Goal: Entertainment & Leisure: Consume media (video, audio)

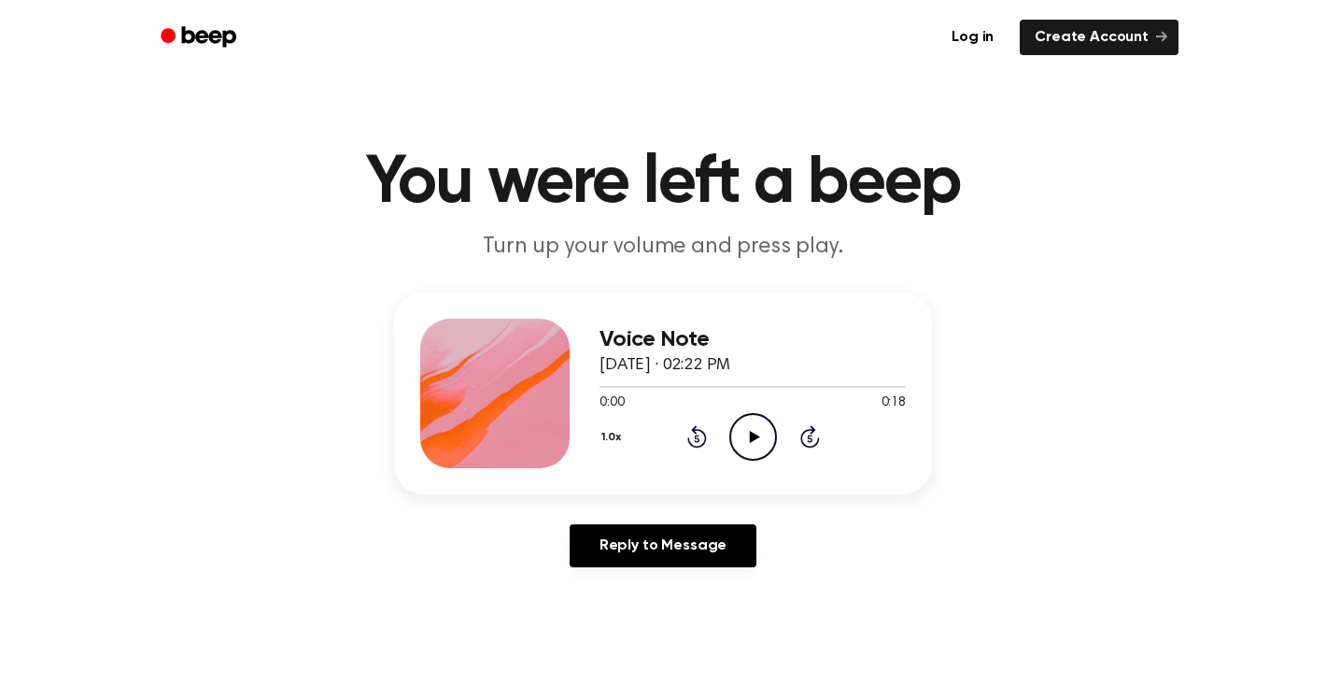
click at [753, 417] on icon "Play Audio" at bounding box center [753, 437] width 48 height 48
click at [758, 456] on icon "Play Audio" at bounding box center [753, 437] width 48 height 48
click at [742, 422] on icon "Play Audio" at bounding box center [753, 437] width 48 height 48
click at [750, 436] on icon at bounding box center [753, 437] width 8 height 12
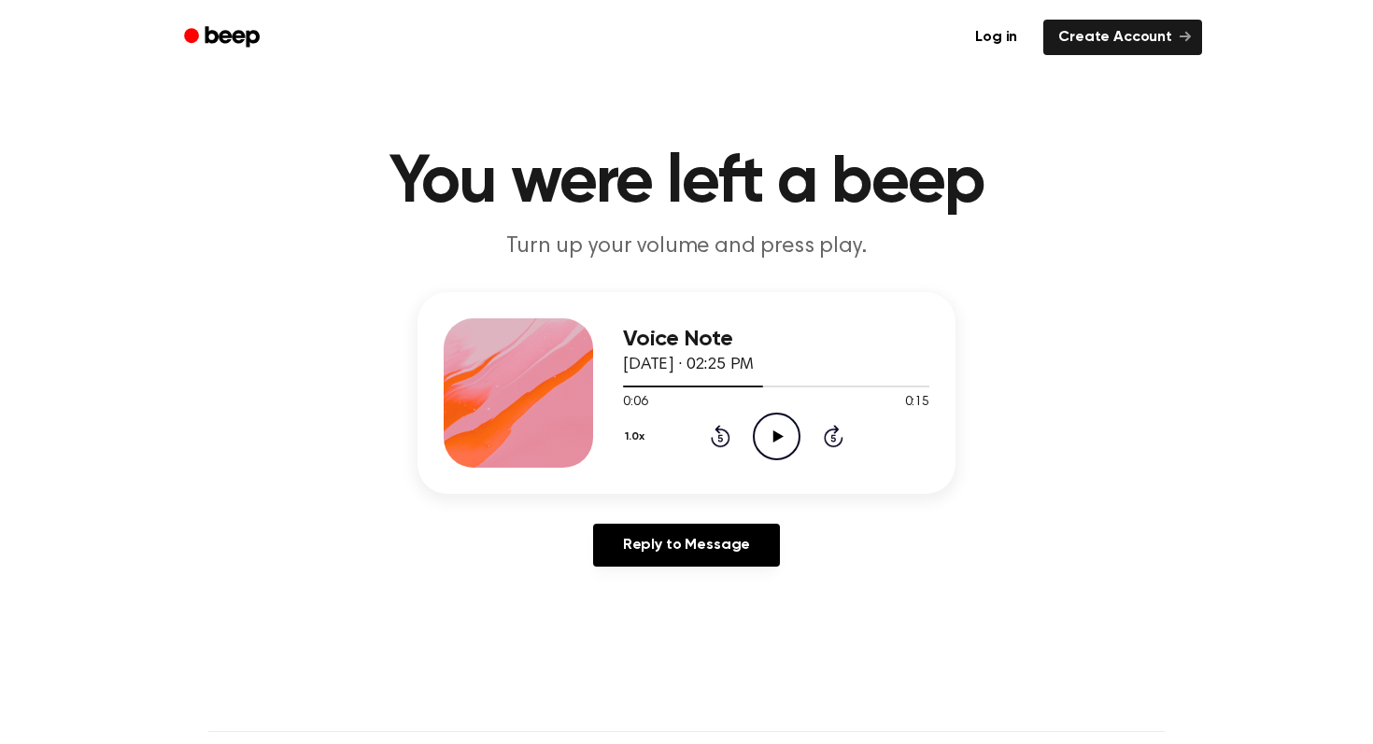
click at [799, 441] on icon "Play Audio" at bounding box center [777, 437] width 48 height 48
click at [776, 422] on icon "Play Audio" at bounding box center [777, 437] width 48 height 48
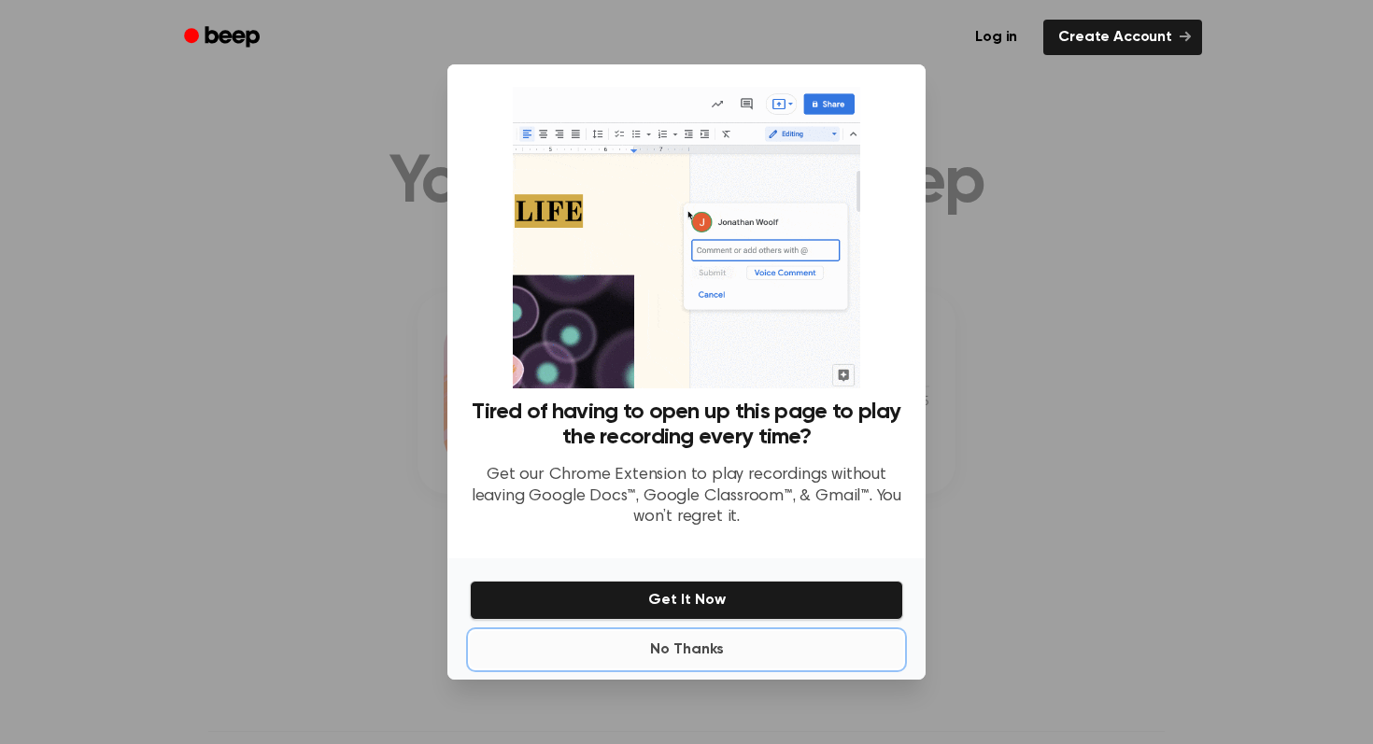
click at [697, 644] on button "No Thanks" at bounding box center [686, 649] width 433 height 37
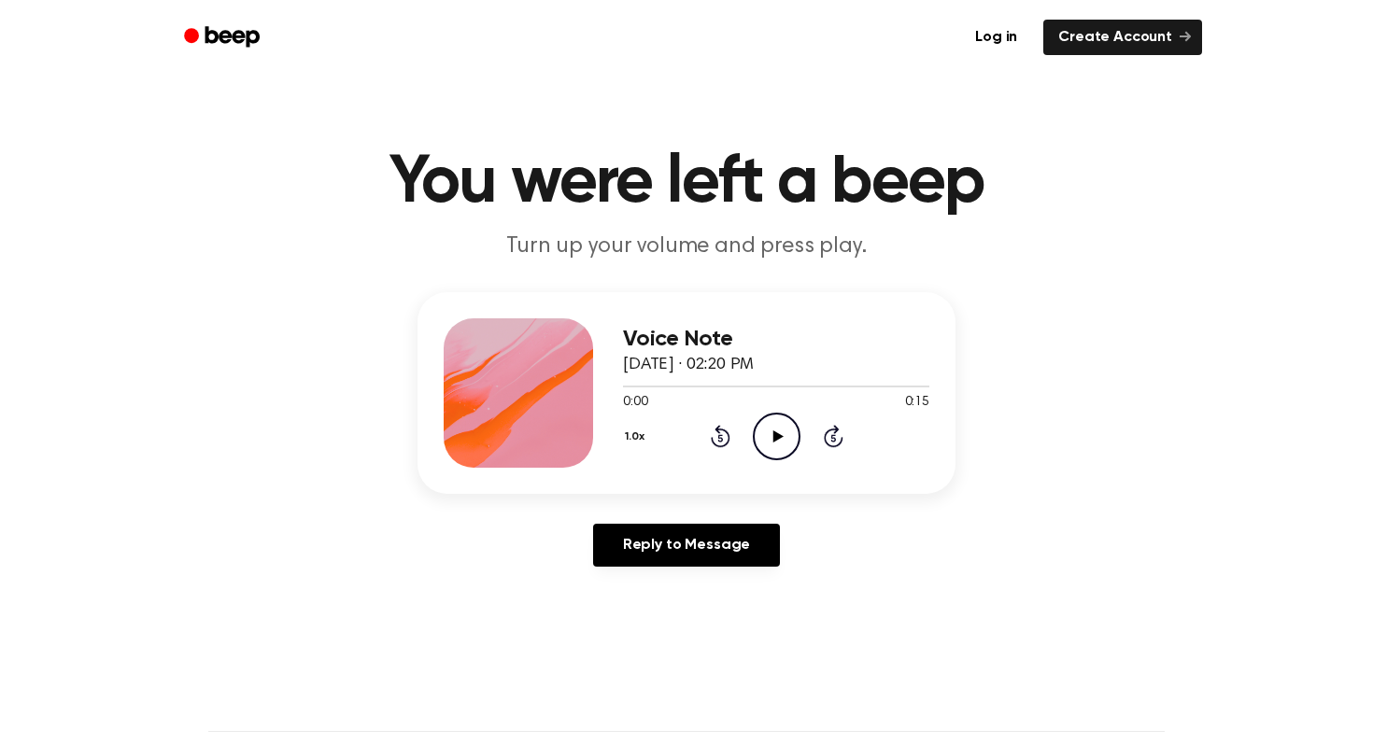
click at [769, 435] on icon "Play Audio" at bounding box center [777, 437] width 48 height 48
click at [781, 440] on icon "Play Audio" at bounding box center [777, 437] width 48 height 48
click at [795, 437] on icon "Pause Audio" at bounding box center [777, 437] width 48 height 48
click at [795, 437] on icon "Play Audio" at bounding box center [777, 437] width 48 height 48
click at [795, 437] on icon "Pause Audio" at bounding box center [777, 437] width 48 height 48
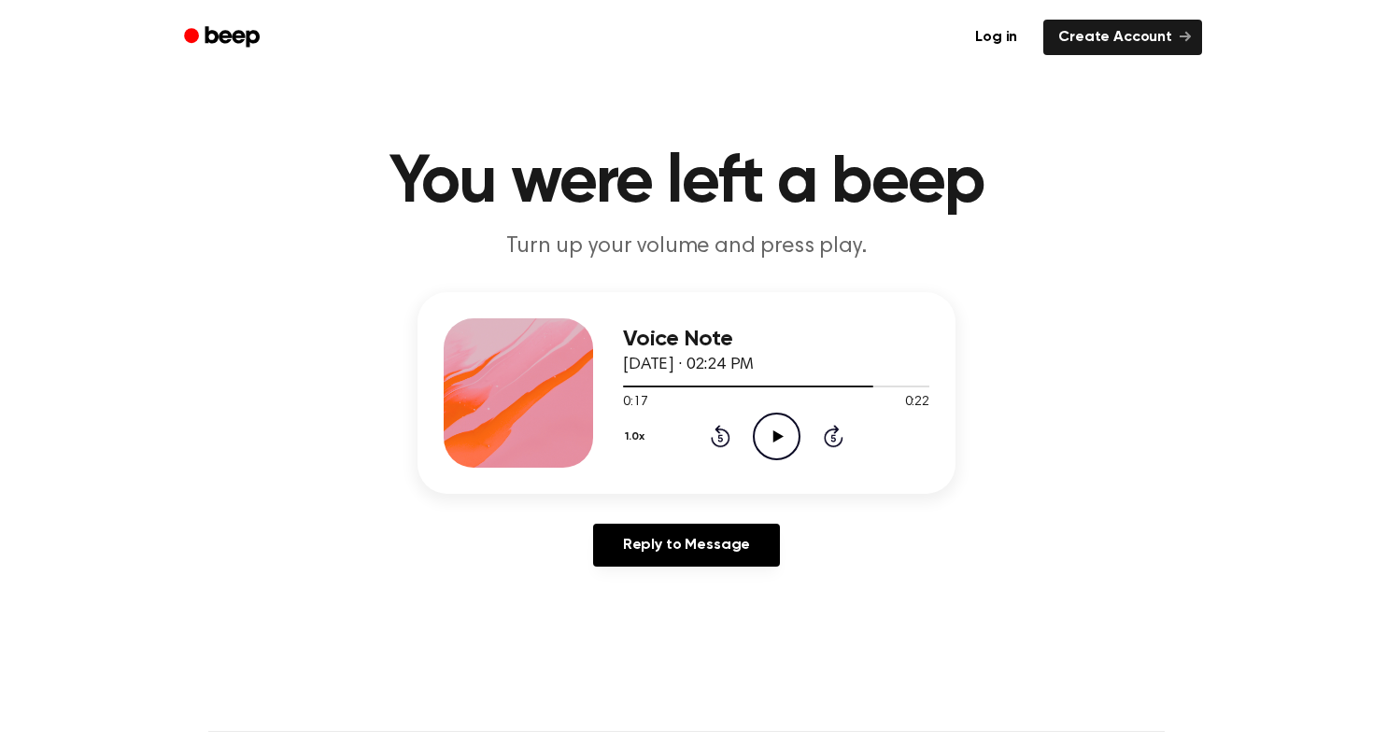
click at [779, 441] on icon "Play Audio" at bounding box center [777, 437] width 48 height 48
click at [793, 460] on div "Voice Note September 3, 2025 · 02:23 PM 0:00 0:10 Your browser does not support…" at bounding box center [776, 393] width 306 height 149
click at [790, 451] on icon "Play Audio" at bounding box center [777, 437] width 48 height 48
click at [770, 422] on icon "Play Audio" at bounding box center [777, 437] width 48 height 48
click at [782, 444] on icon "Pause Audio" at bounding box center [777, 437] width 48 height 48
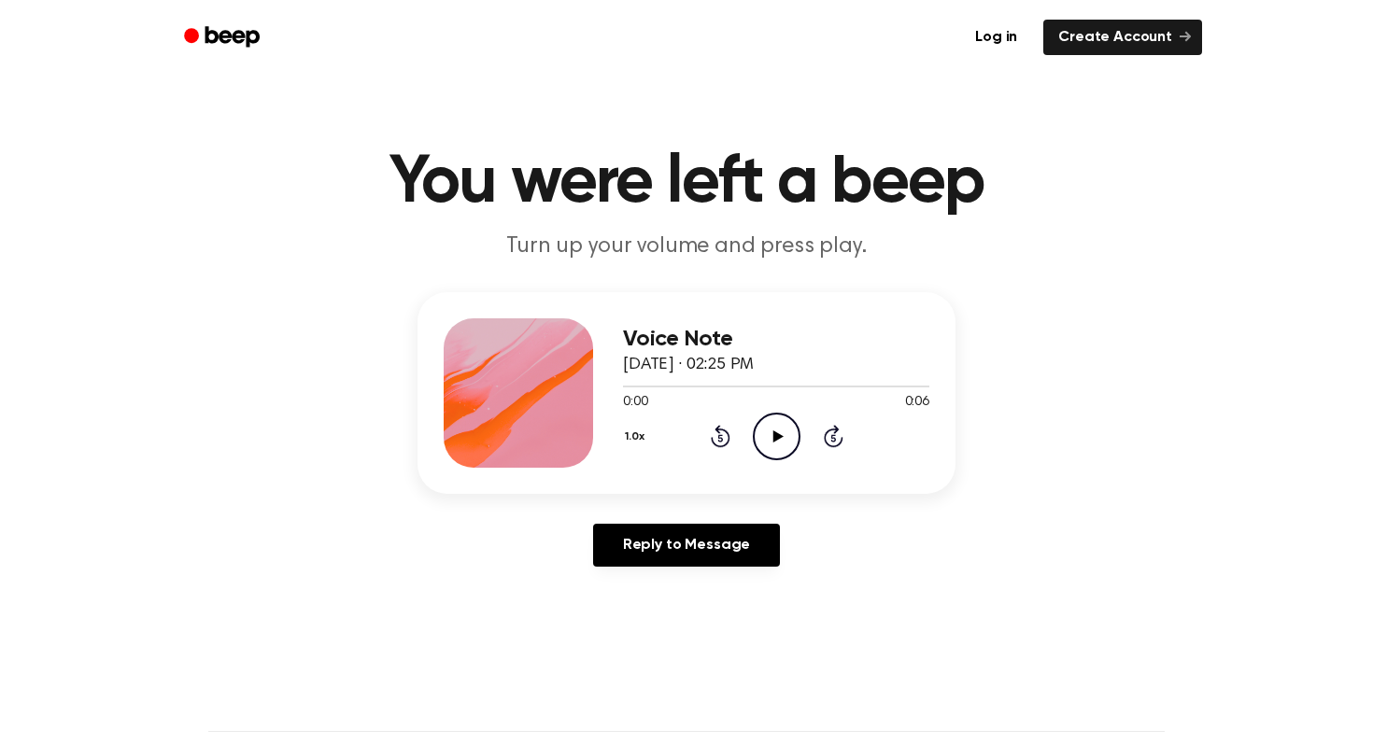
click at [788, 433] on icon "Play Audio" at bounding box center [777, 437] width 48 height 48
click at [788, 433] on icon "Pause Audio" at bounding box center [777, 437] width 48 height 48
click at [766, 443] on icon "Play Audio" at bounding box center [777, 437] width 48 height 48
click at [779, 431] on icon "Play Audio" at bounding box center [777, 437] width 48 height 48
click at [774, 433] on icon at bounding box center [777, 437] width 10 height 12
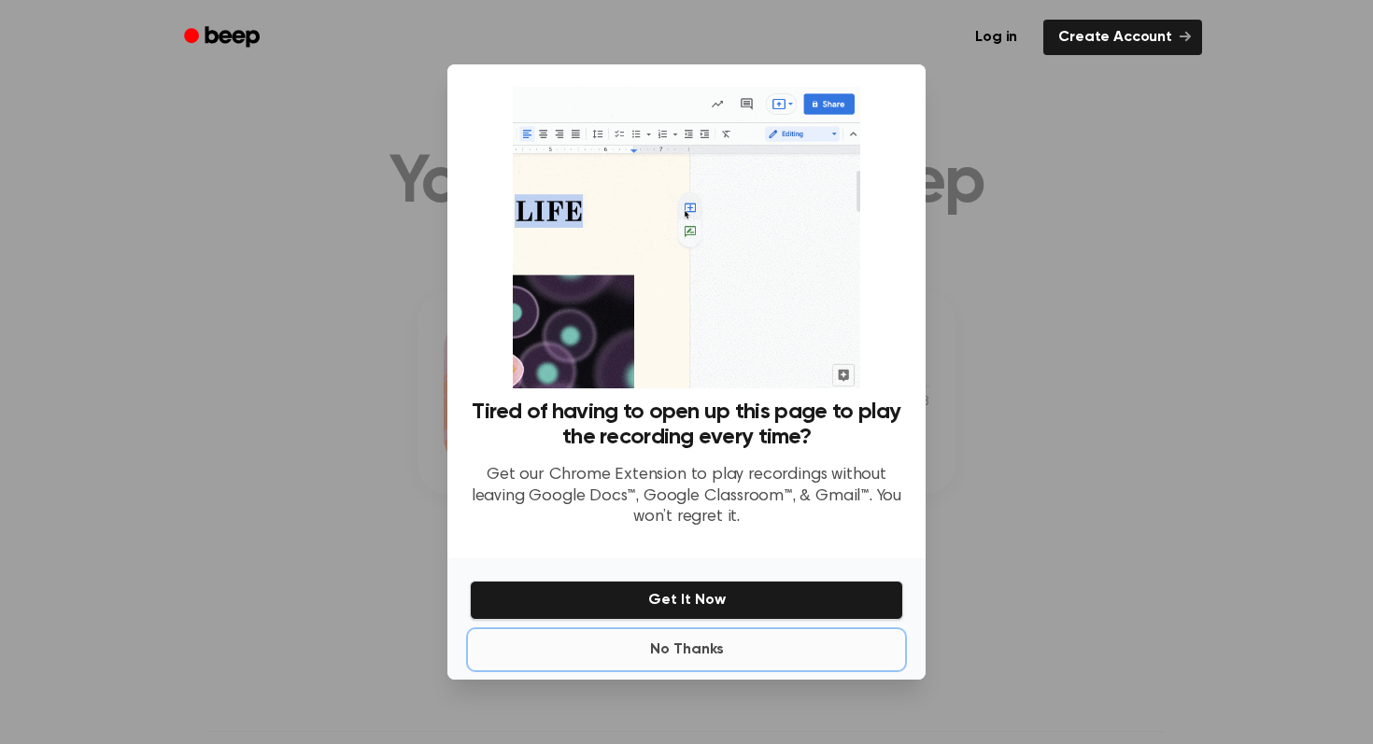
click at [705, 650] on button "No Thanks" at bounding box center [686, 649] width 433 height 37
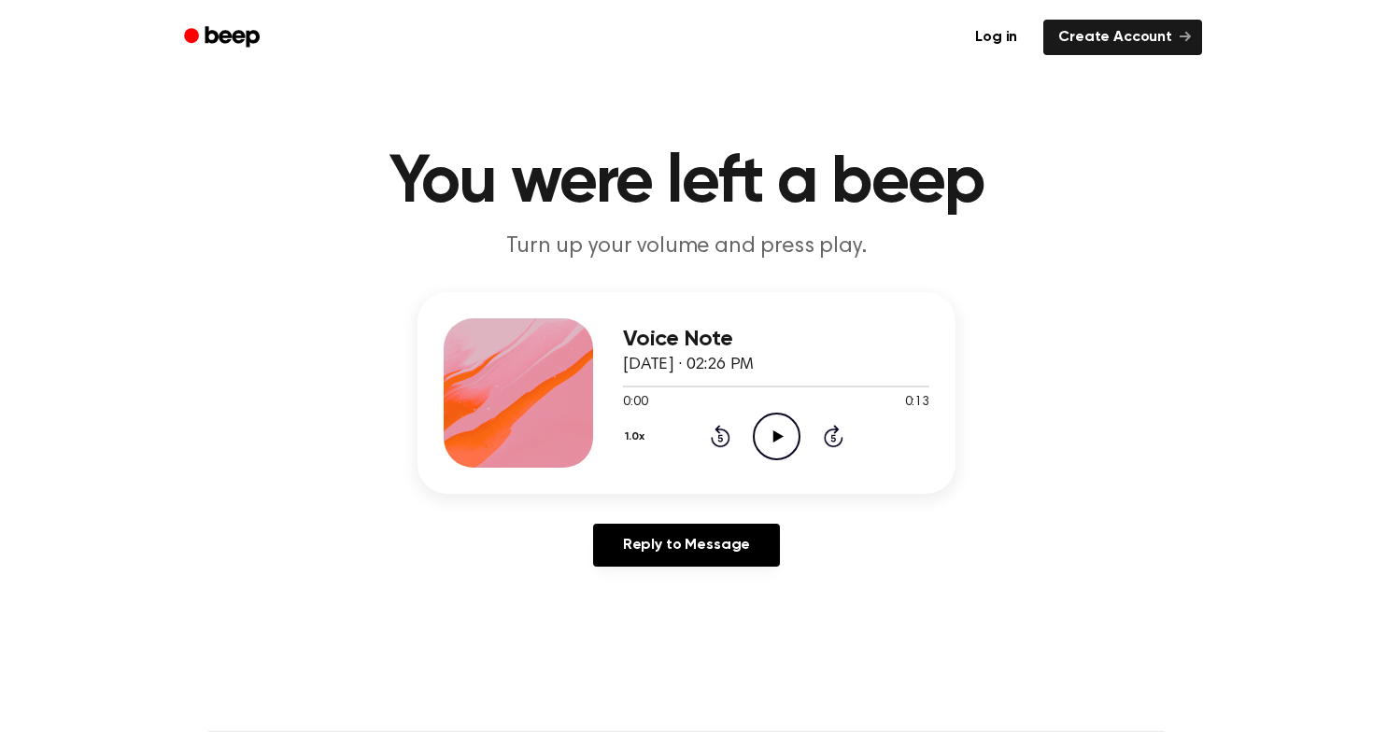
click at [788, 423] on icon "Play Audio" at bounding box center [777, 437] width 48 height 48
click at [785, 445] on icon "Play Audio" at bounding box center [777, 437] width 48 height 48
click at [790, 437] on icon "Play Audio" at bounding box center [777, 437] width 48 height 48
click at [782, 442] on icon "Play Audio" at bounding box center [777, 437] width 48 height 48
click at [785, 443] on icon "Play Audio" at bounding box center [777, 437] width 48 height 48
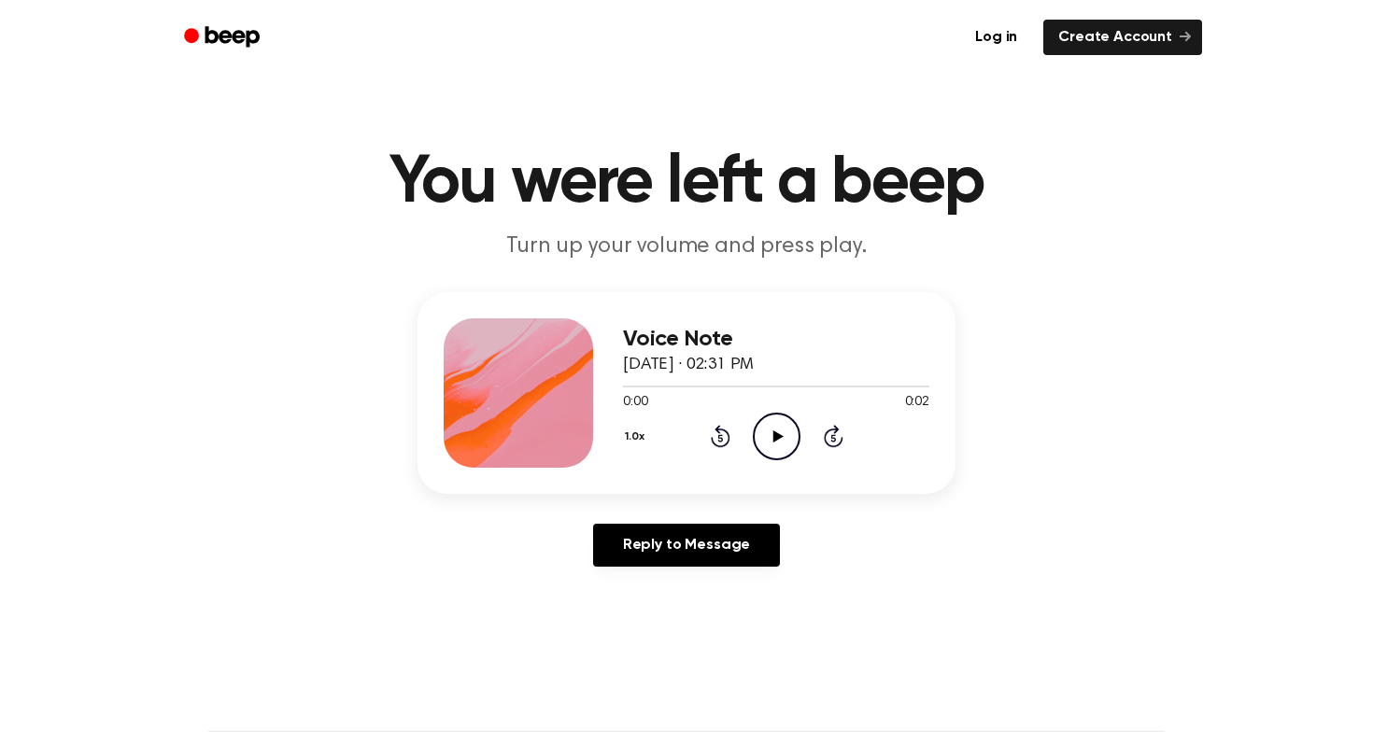
click at [780, 426] on icon "Play Audio" at bounding box center [777, 437] width 48 height 48
